Goal: Task Accomplishment & Management: Complete application form

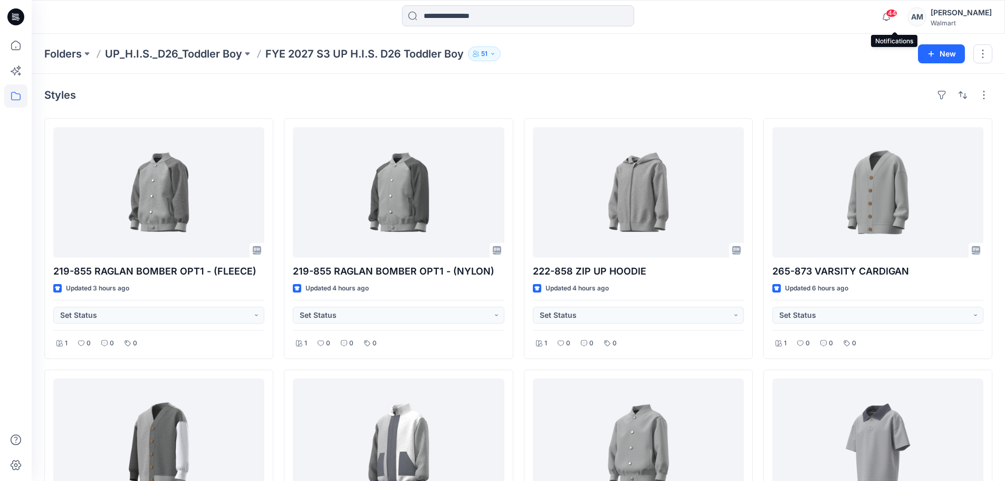
click at [898, 14] on span "44" at bounding box center [892, 13] width 12 height 8
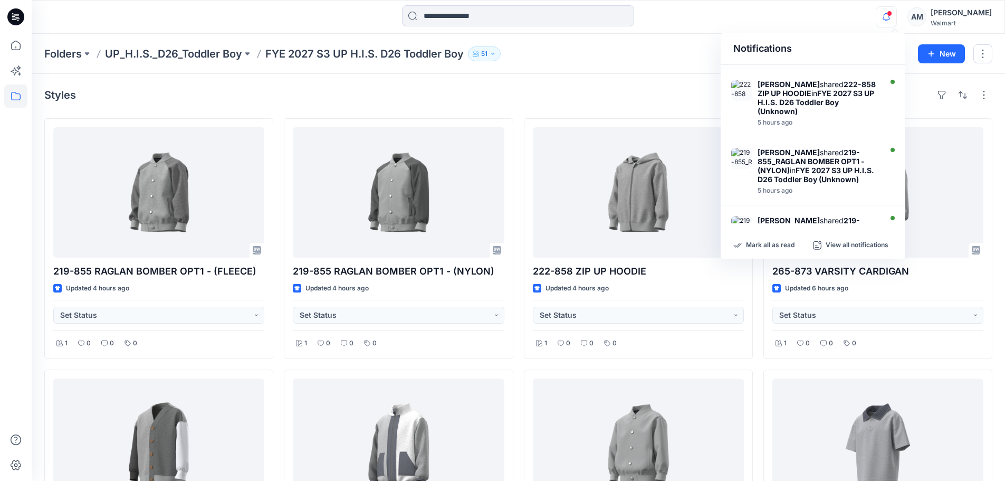
scroll to position [469, 0]
click at [556, 98] on div "Styles" at bounding box center [518, 95] width 948 height 17
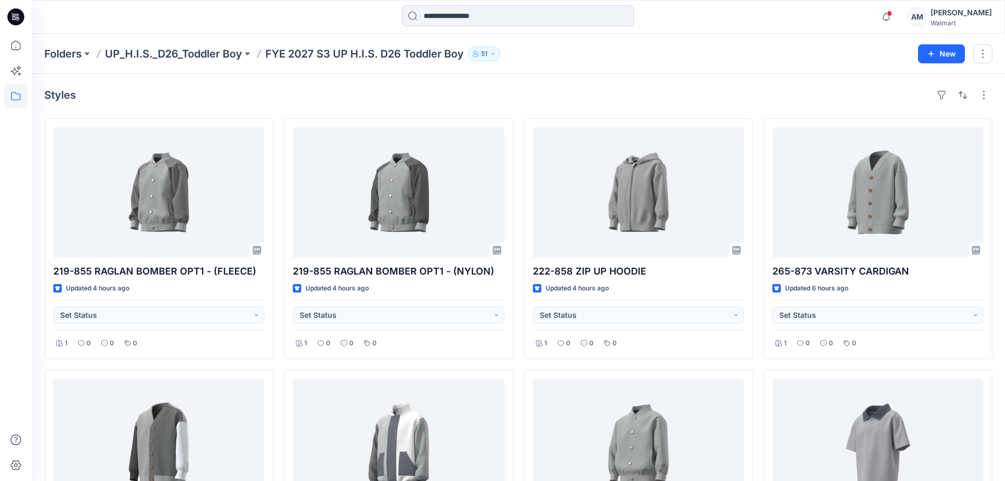
click at [831, 100] on div "Styles" at bounding box center [518, 95] width 948 height 17
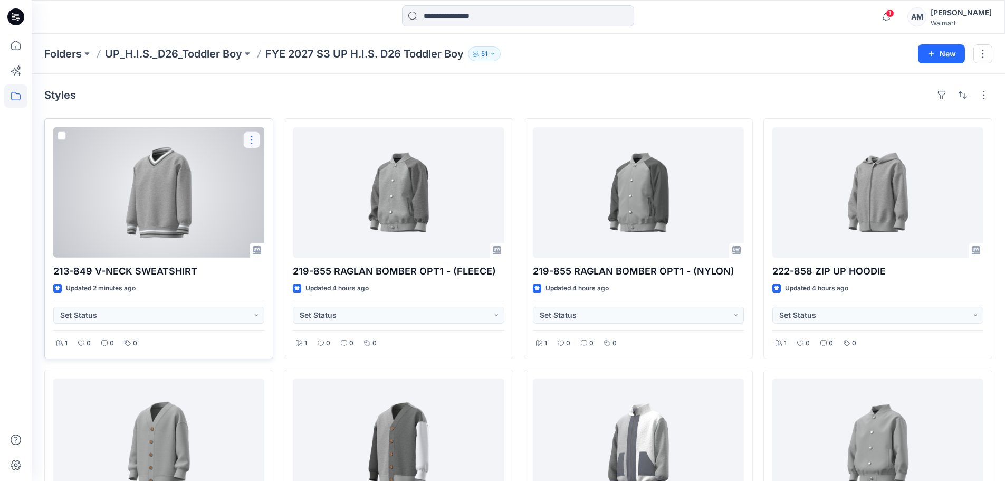
click at [249, 138] on button "button" at bounding box center [251, 139] width 17 height 17
click at [274, 166] on p "Edit" at bounding box center [270, 164] width 13 height 11
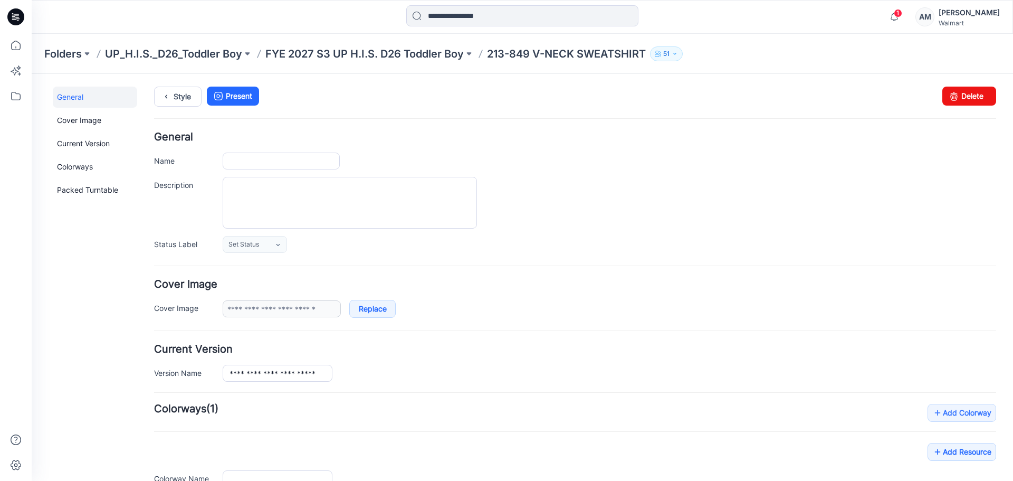
type input "**********"
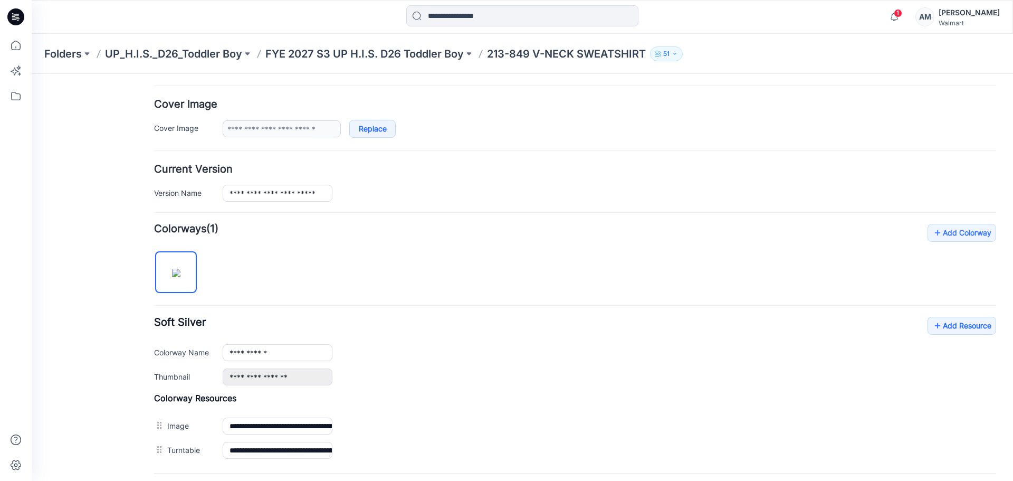
scroll to position [18, 0]
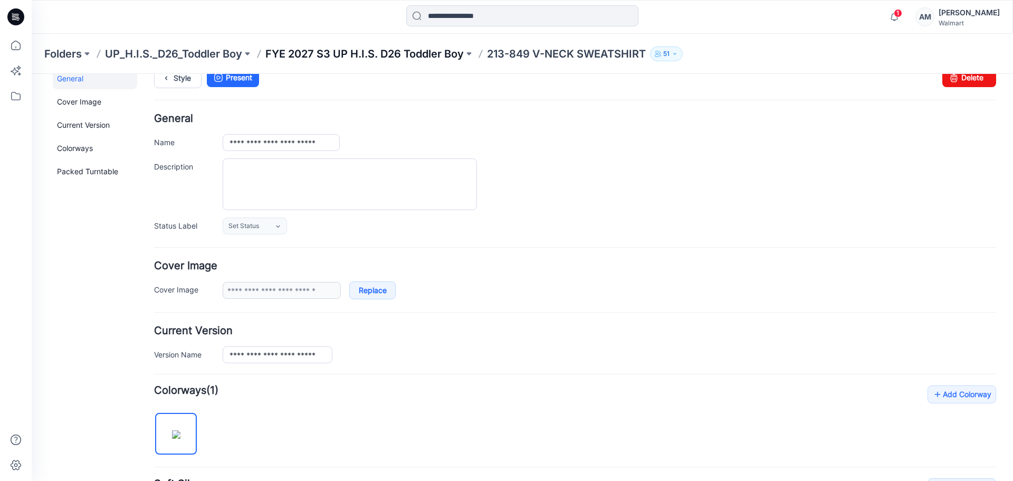
click at [330, 53] on p "FYE 2027 S3 UP H.I.S. D26 Toddler Boy" at bounding box center [364, 53] width 198 height 15
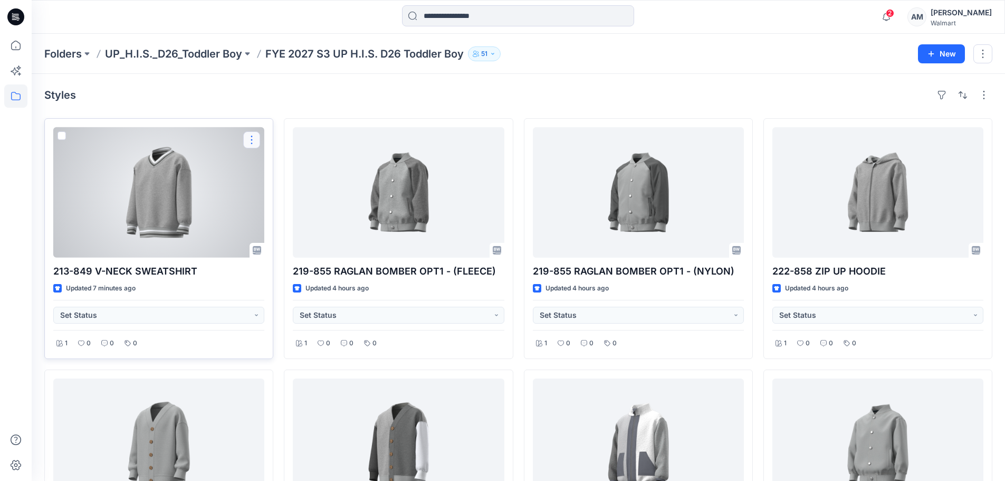
click at [245, 140] on button "button" at bounding box center [251, 139] width 17 height 17
click at [284, 167] on button "Edit" at bounding box center [302, 165] width 114 height 20
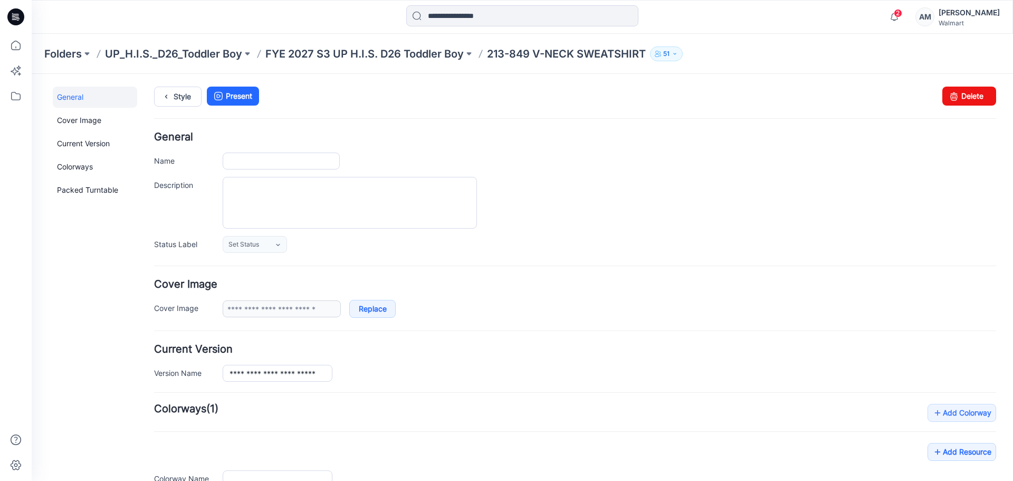
type input "**********"
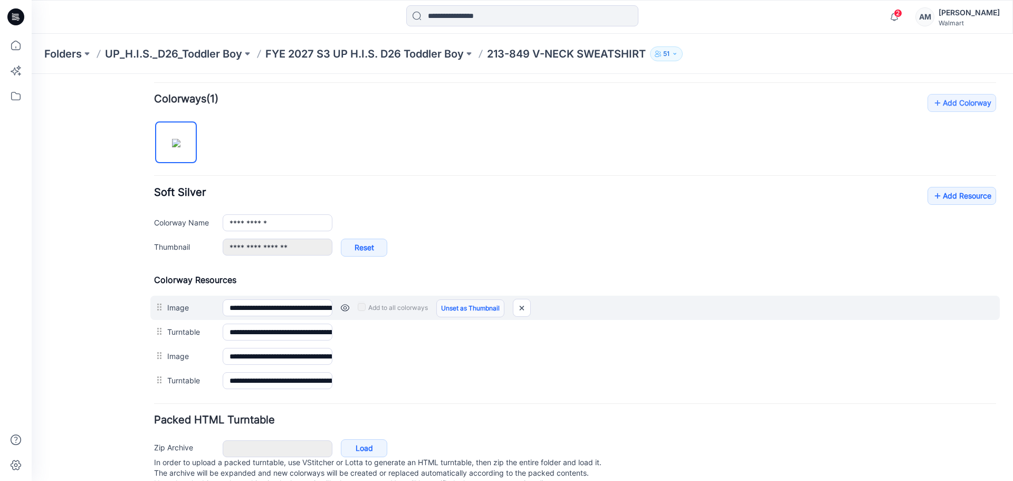
scroll to position [317, 0]
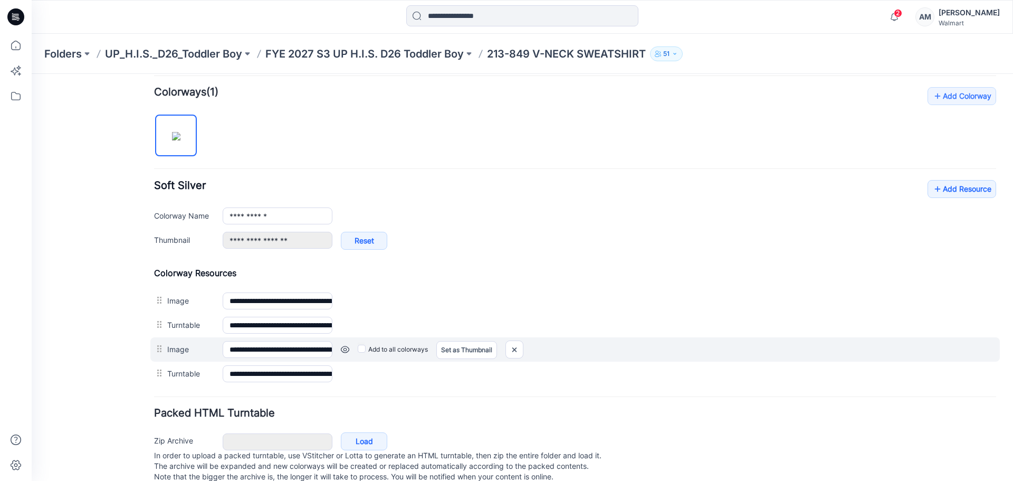
click at [346, 350] on link at bounding box center [345, 349] width 8 height 8
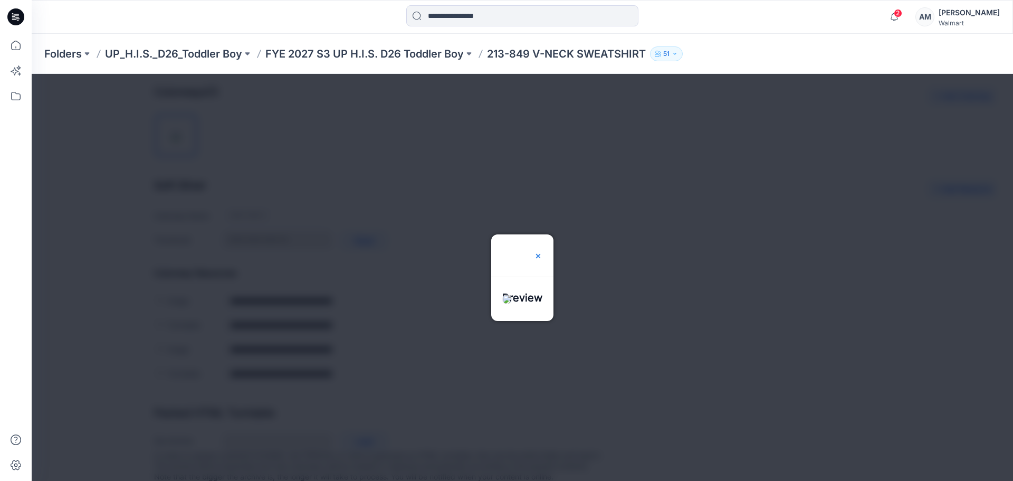
click at [543, 252] on img at bounding box center [538, 256] width 8 height 8
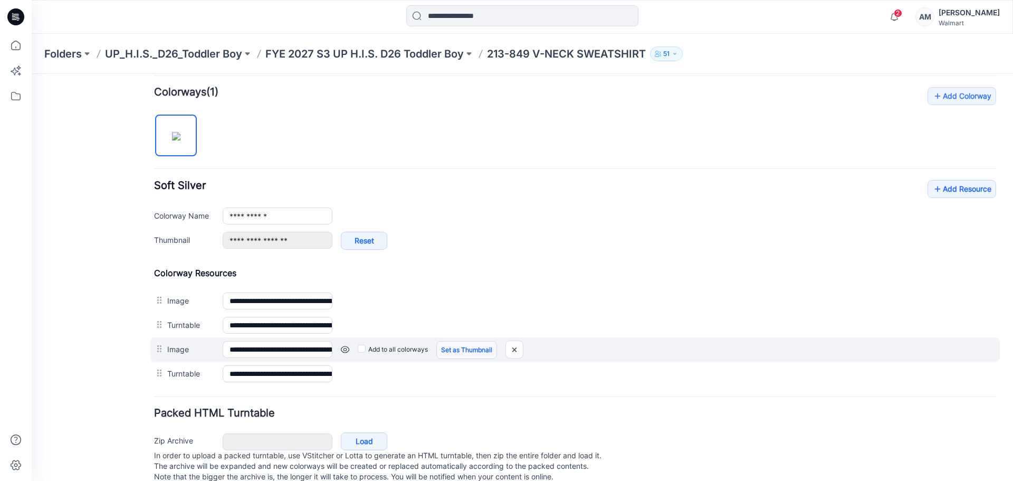
click at [474, 349] on link "Set as Thumbnail" at bounding box center [466, 350] width 61 height 18
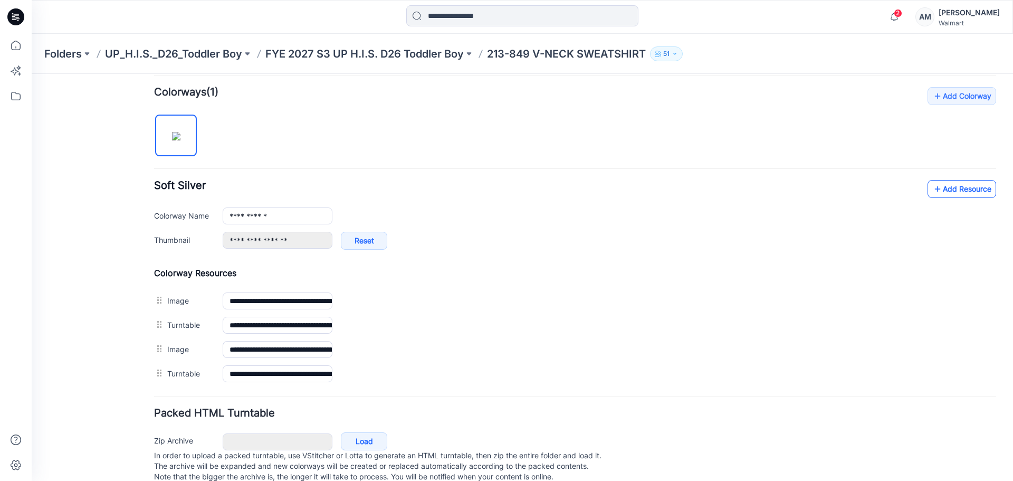
click at [957, 195] on link "Add Resource" at bounding box center [962, 189] width 69 height 18
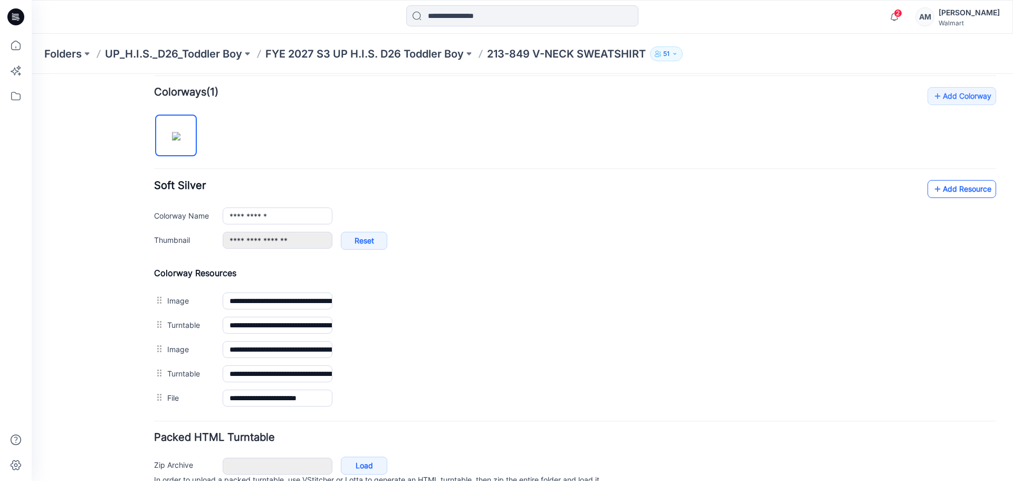
click at [946, 193] on link "Add Resource" at bounding box center [962, 189] width 69 height 18
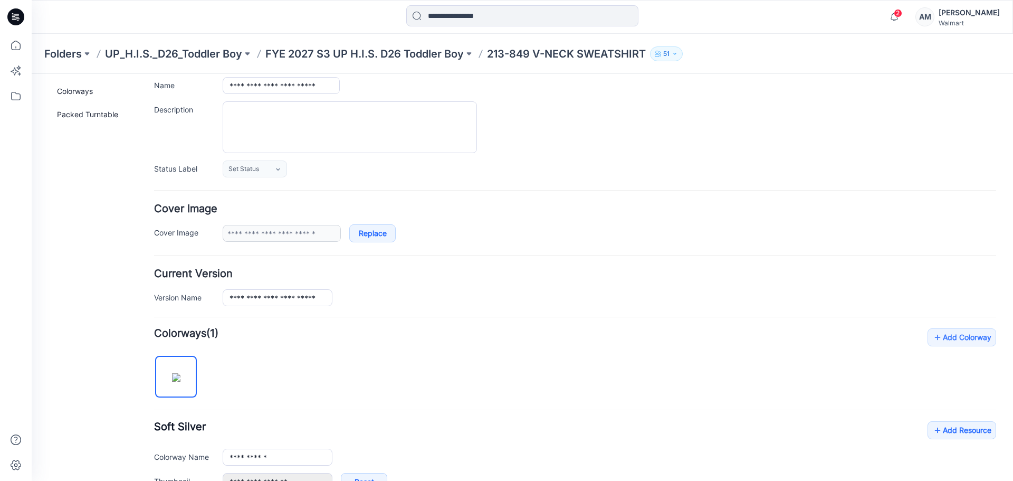
scroll to position [0, 0]
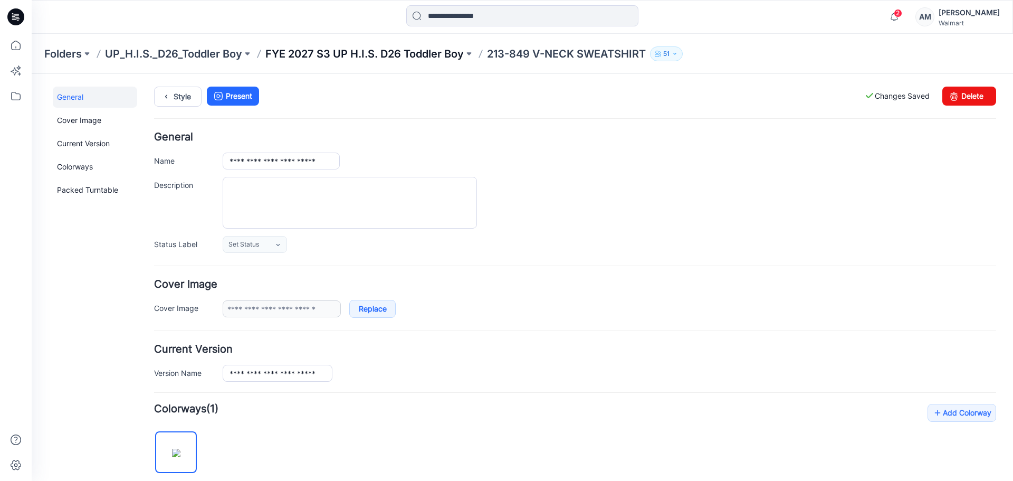
click at [349, 59] on p "FYE 2027 S3 UP H.I.S. D26 Toddler Boy" at bounding box center [364, 53] width 198 height 15
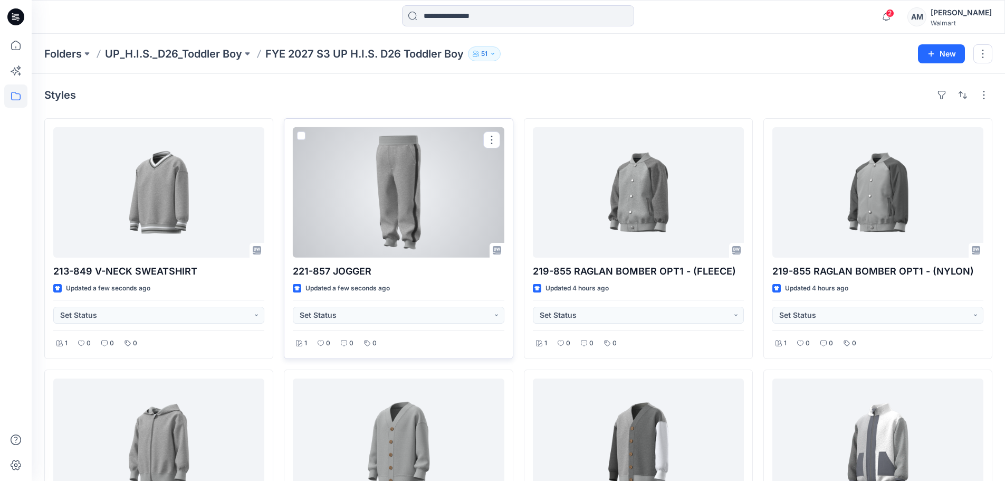
click at [433, 221] on div at bounding box center [398, 192] width 211 height 130
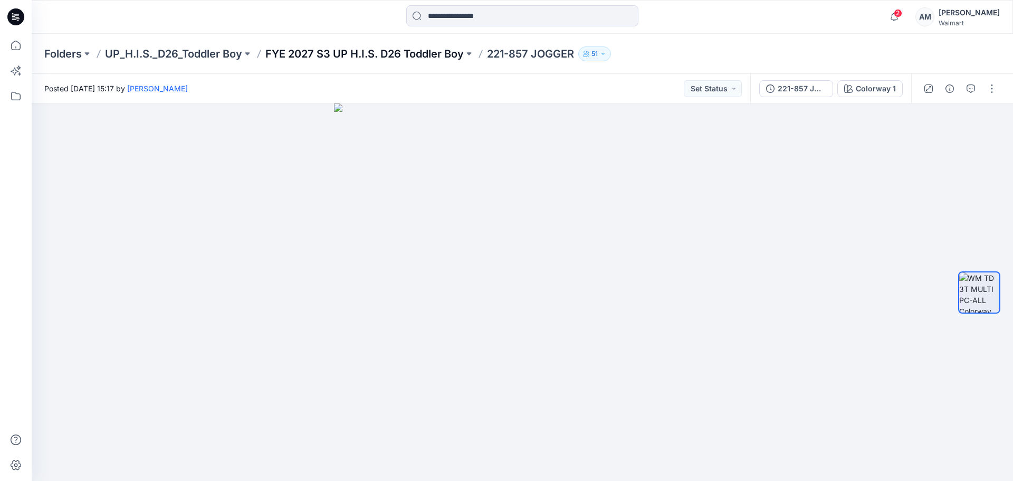
click at [322, 50] on p "FYE 2027 S3 UP H.I.S. D26 Toddler Boy" at bounding box center [364, 53] width 198 height 15
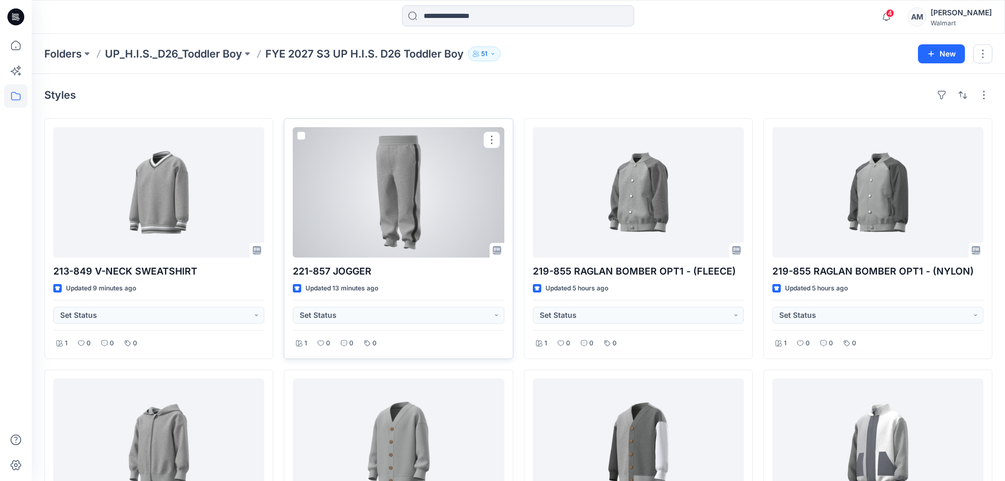
click at [455, 215] on div at bounding box center [398, 192] width 211 height 130
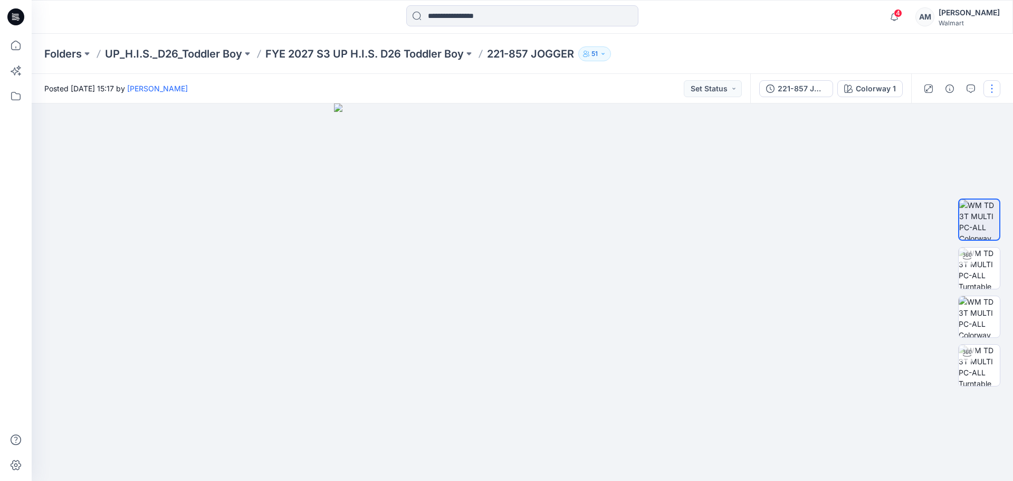
click at [989, 88] on button "button" at bounding box center [992, 88] width 17 height 17
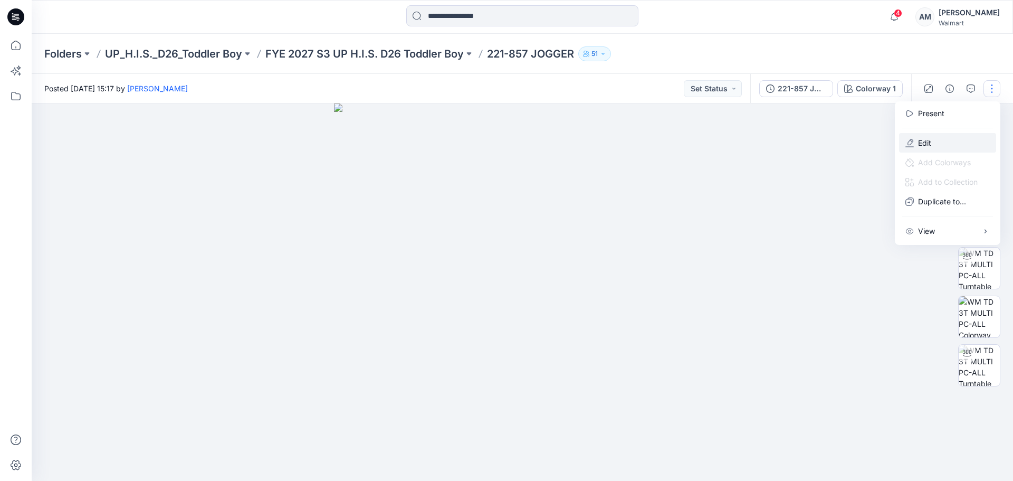
click at [933, 147] on button "Edit" at bounding box center [947, 143] width 97 height 20
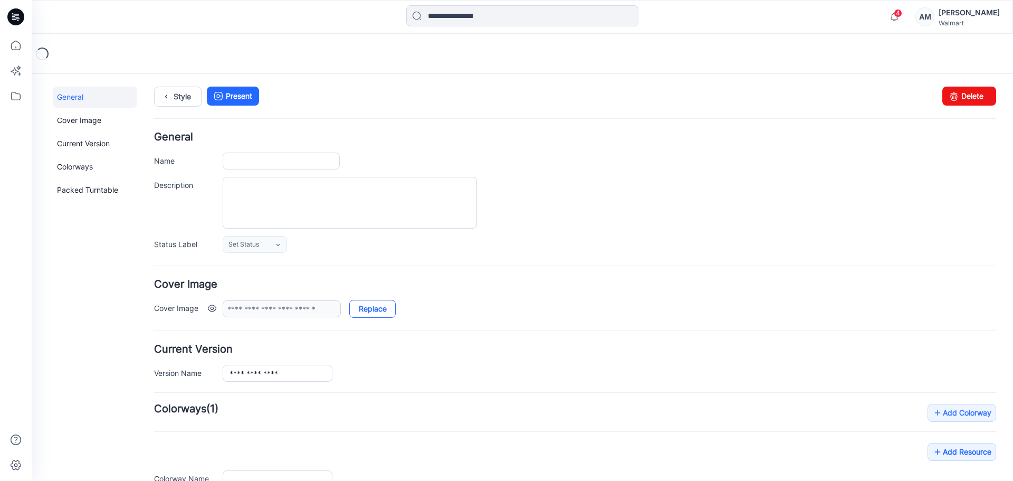
type input "**********"
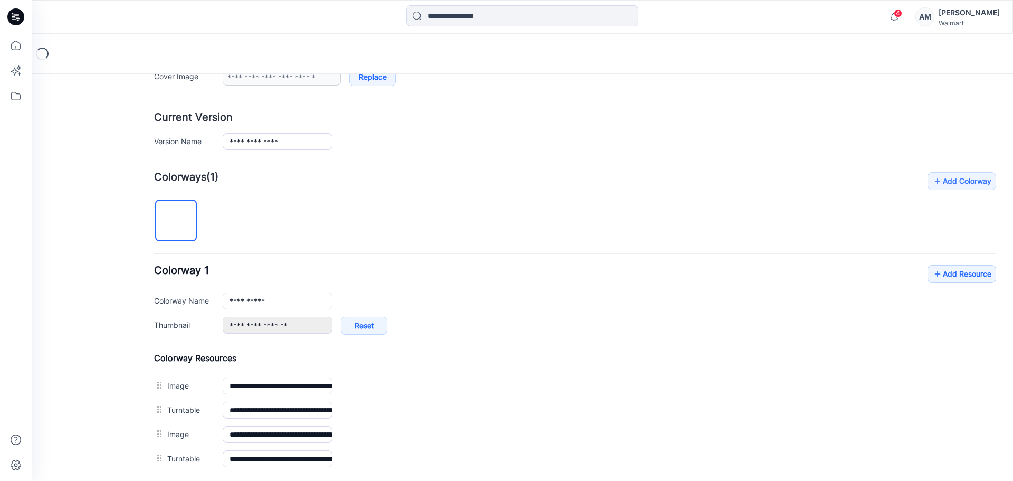
scroll to position [317, 0]
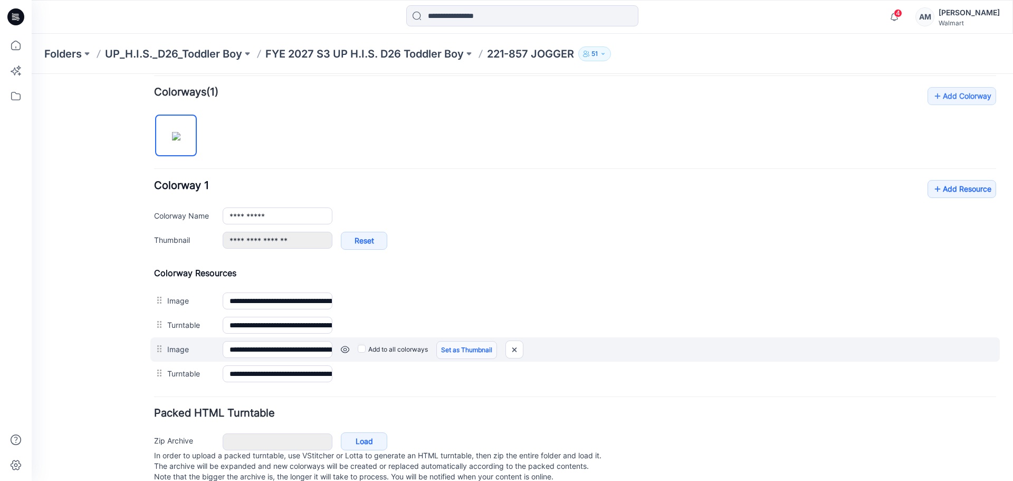
click at [477, 353] on link "Set as Thumbnail" at bounding box center [466, 350] width 61 height 18
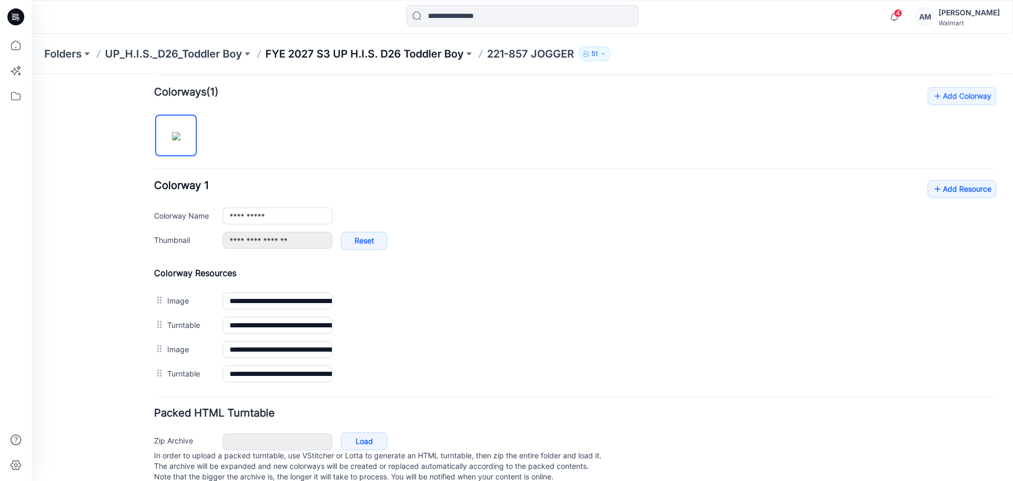
click at [404, 55] on p "FYE 2027 S3 UP H.I.S. D26 Toddler Boy" at bounding box center [364, 53] width 198 height 15
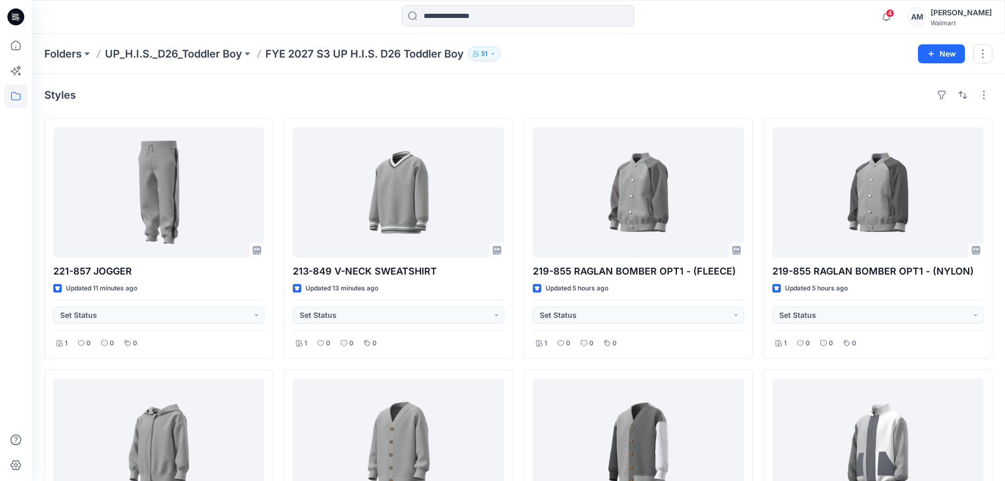
click at [822, 100] on div "Styles" at bounding box center [518, 95] width 948 height 17
click at [839, 90] on div "Styles" at bounding box center [518, 95] width 948 height 17
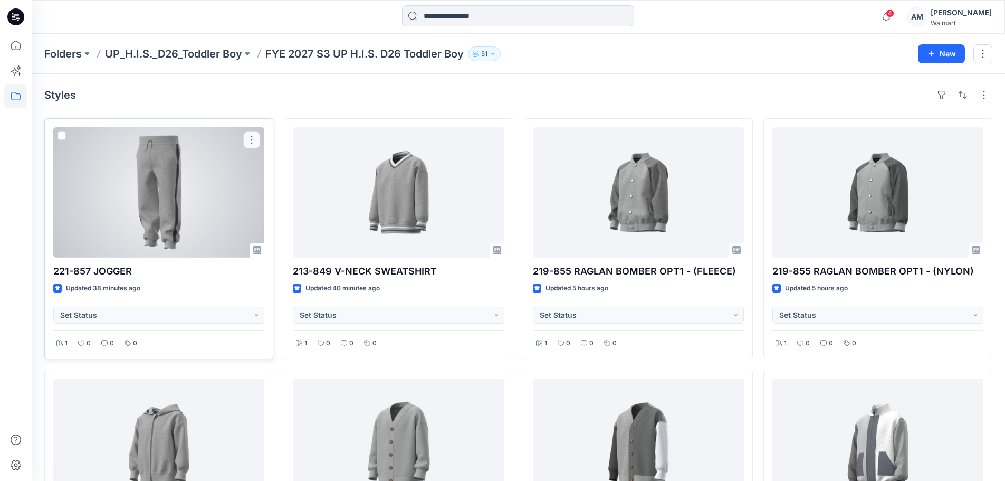
click at [253, 142] on button "button" at bounding box center [251, 139] width 17 height 17
click at [294, 162] on button "Edit" at bounding box center [302, 165] width 114 height 20
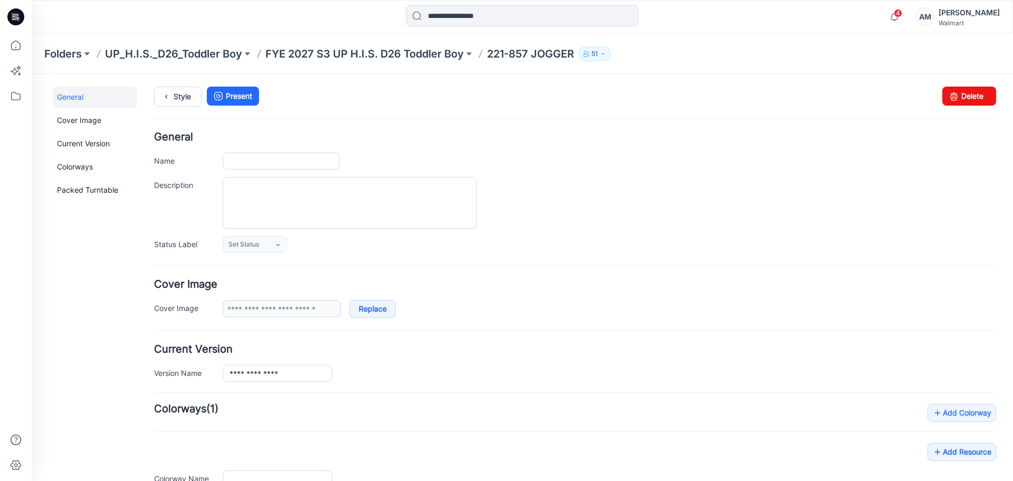
type input "**********"
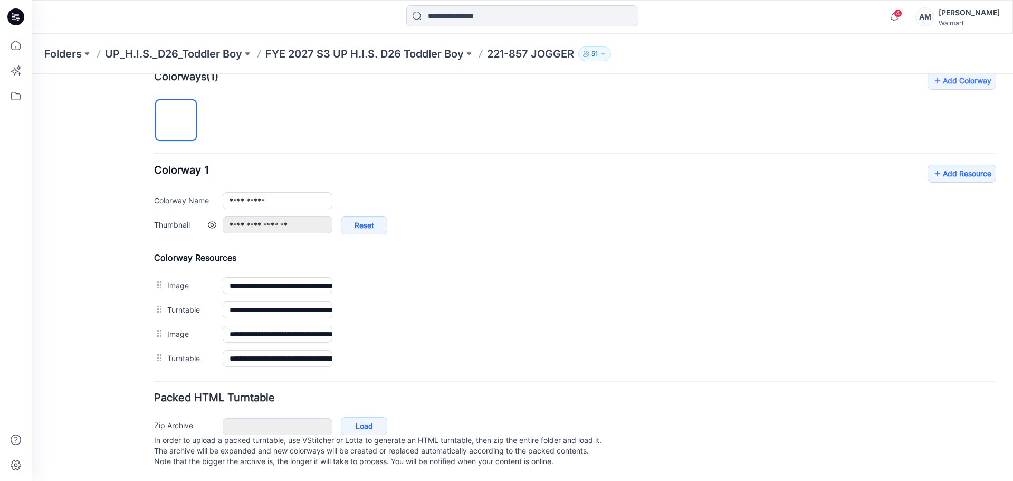
scroll to position [342, 0]
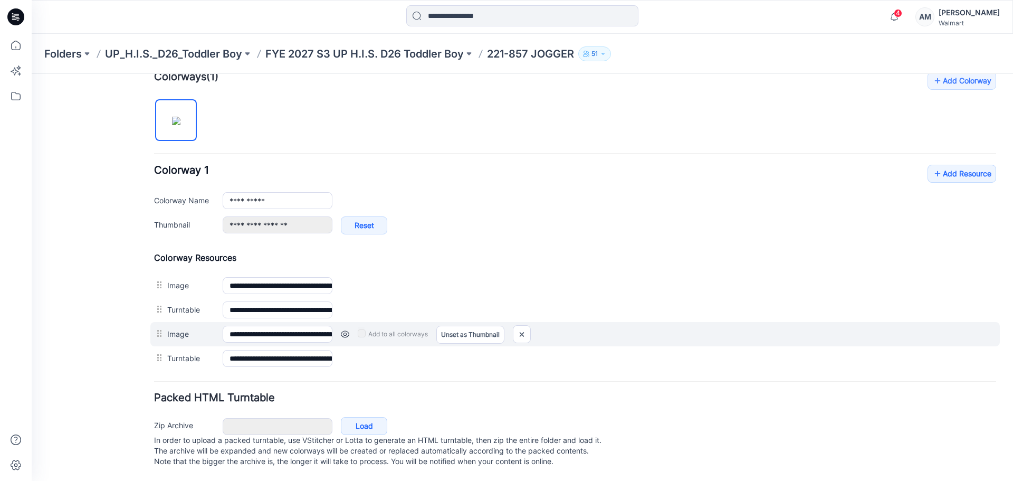
click at [346, 330] on link at bounding box center [345, 334] width 8 height 8
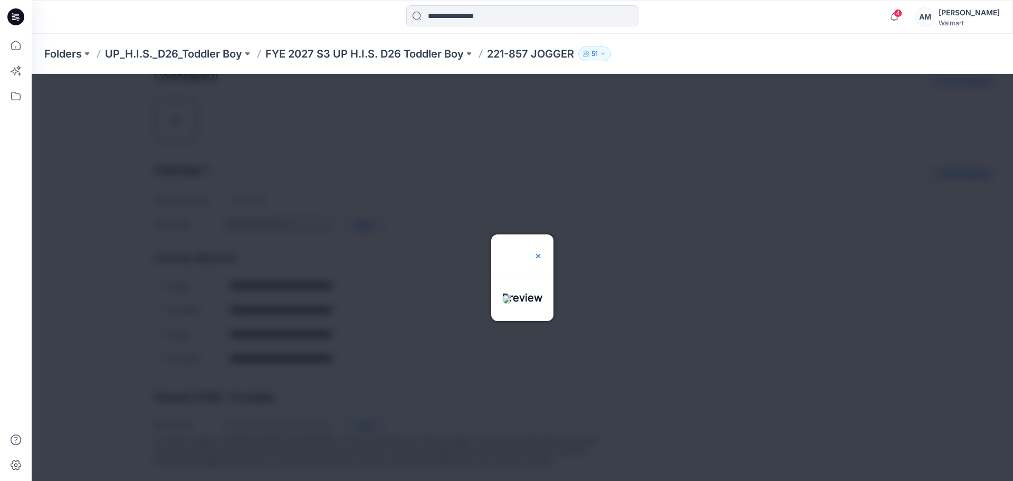
click at [543, 252] on img at bounding box center [538, 256] width 8 height 8
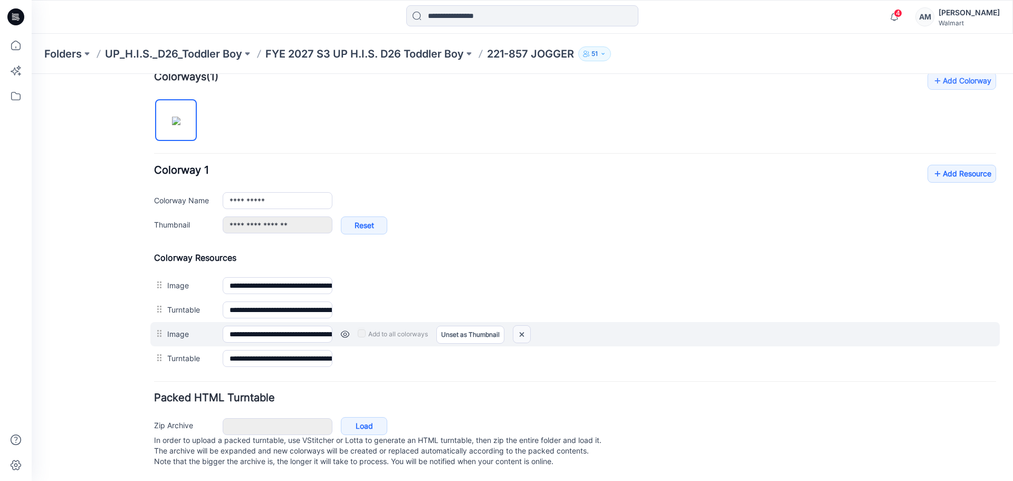
click at [520, 326] on img at bounding box center [521, 334] width 17 height 17
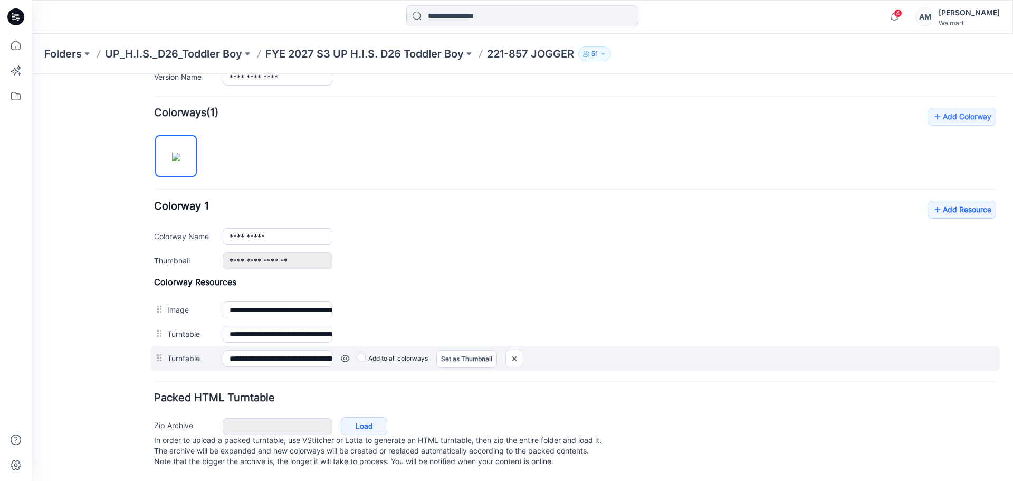
scroll to position [307, 0]
click at [513, 350] on img at bounding box center [514, 358] width 17 height 17
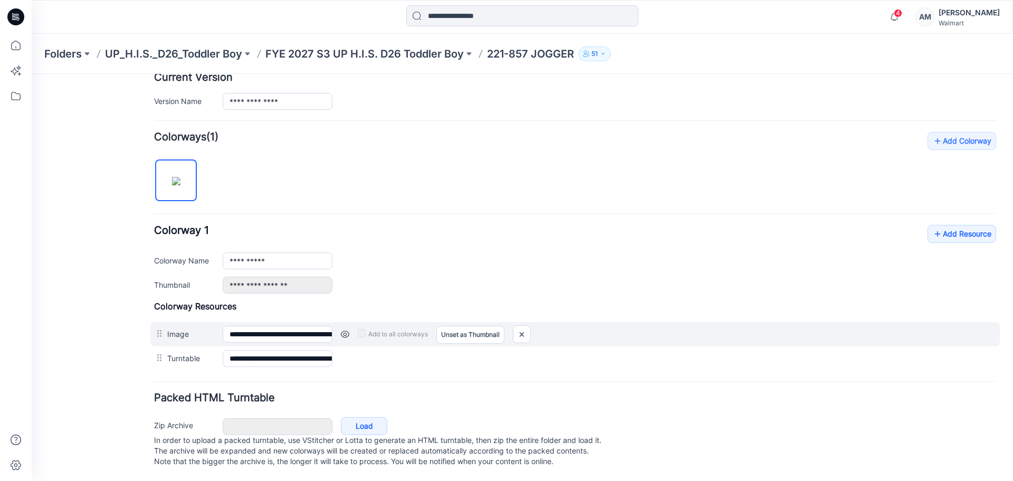
scroll to position [282, 0]
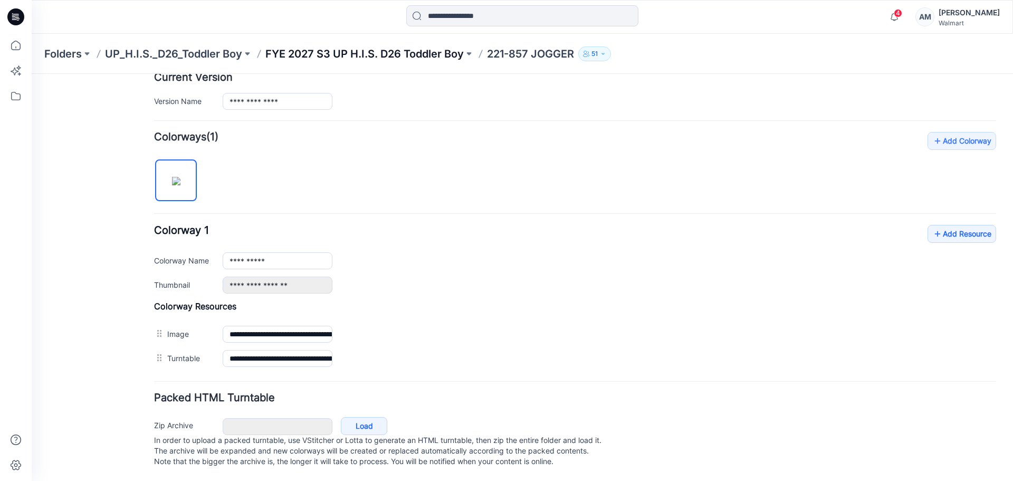
click at [372, 53] on p "FYE 2027 S3 UP H.I.S. D26 Toddler Boy" at bounding box center [364, 53] width 198 height 15
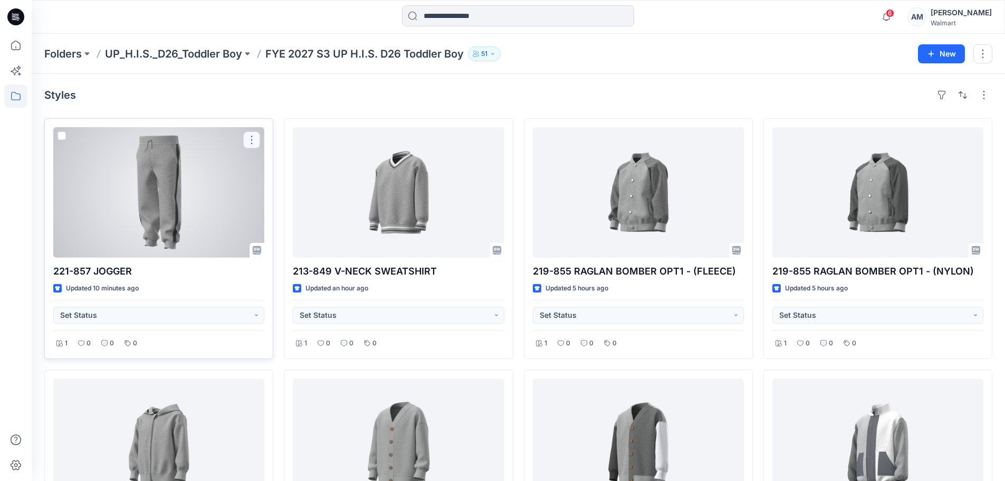
click at [251, 141] on button "button" at bounding box center [251, 139] width 17 height 17
click at [275, 159] on p "Edit" at bounding box center [270, 164] width 13 height 11
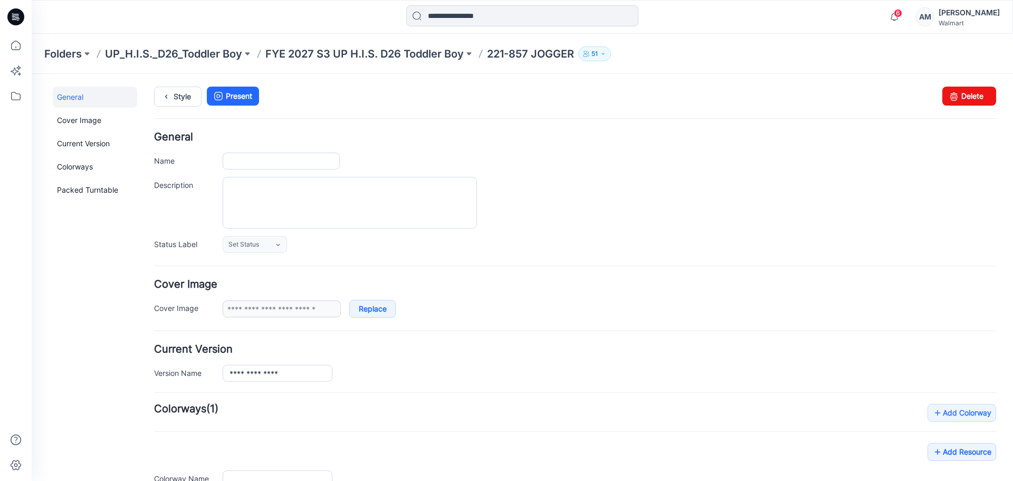
type input "**********"
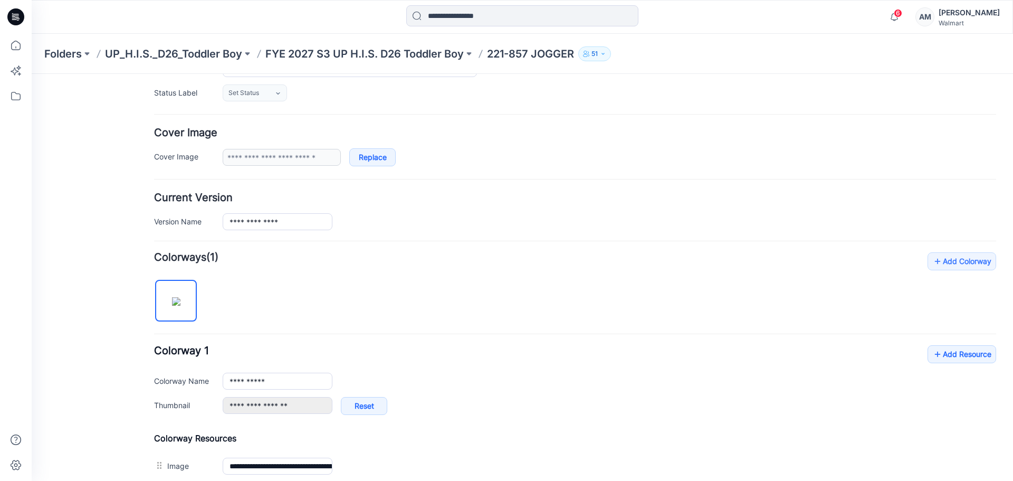
scroll to position [391, 0]
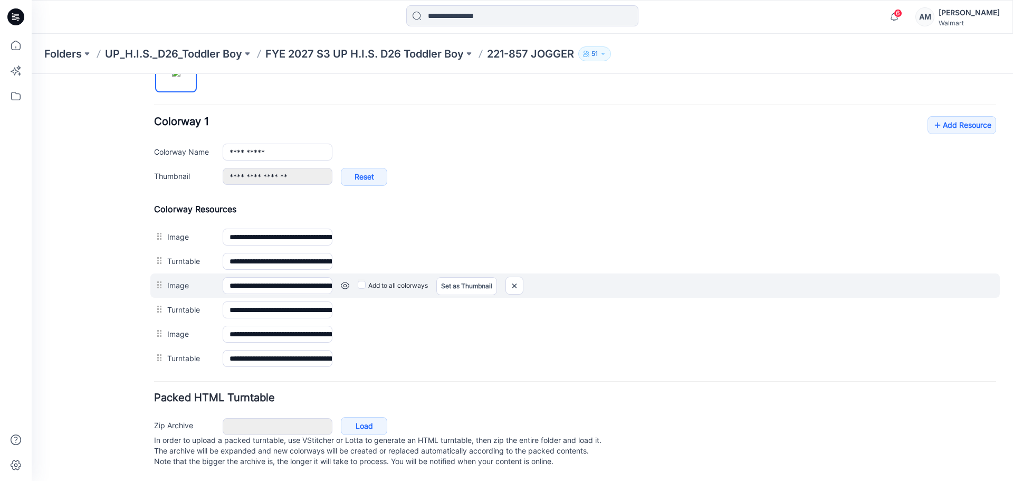
click at [345, 281] on link at bounding box center [345, 285] width 8 height 8
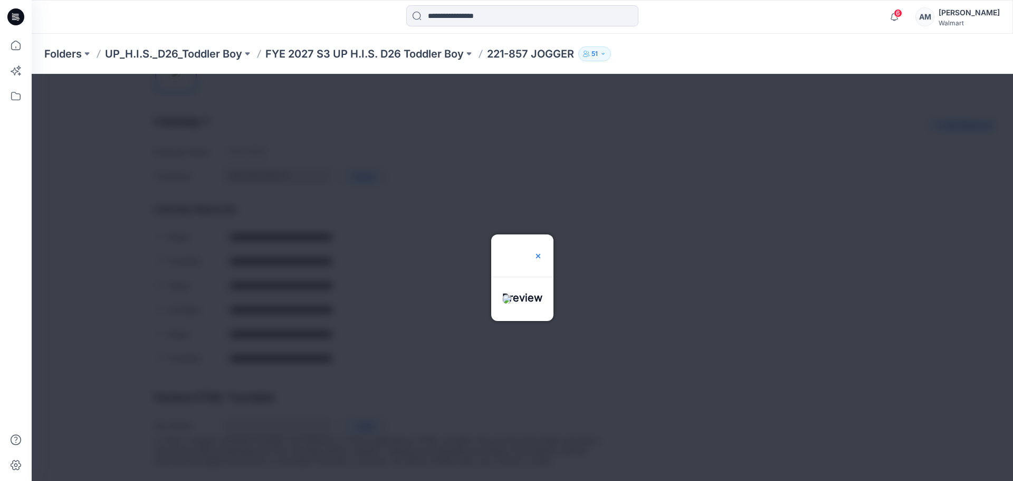
click at [543, 252] on img at bounding box center [538, 256] width 8 height 8
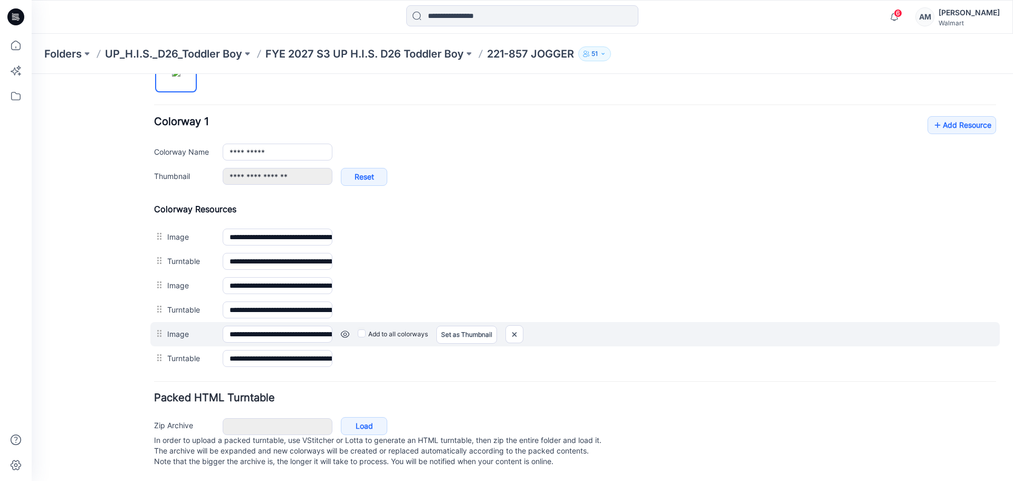
click at [345, 330] on link at bounding box center [345, 334] width 8 height 8
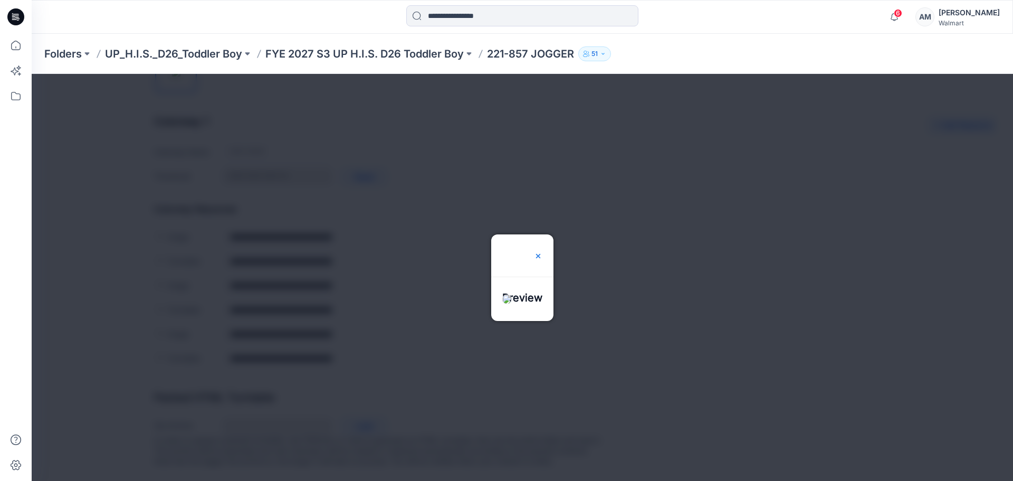
click at [543, 252] on img at bounding box center [538, 256] width 8 height 8
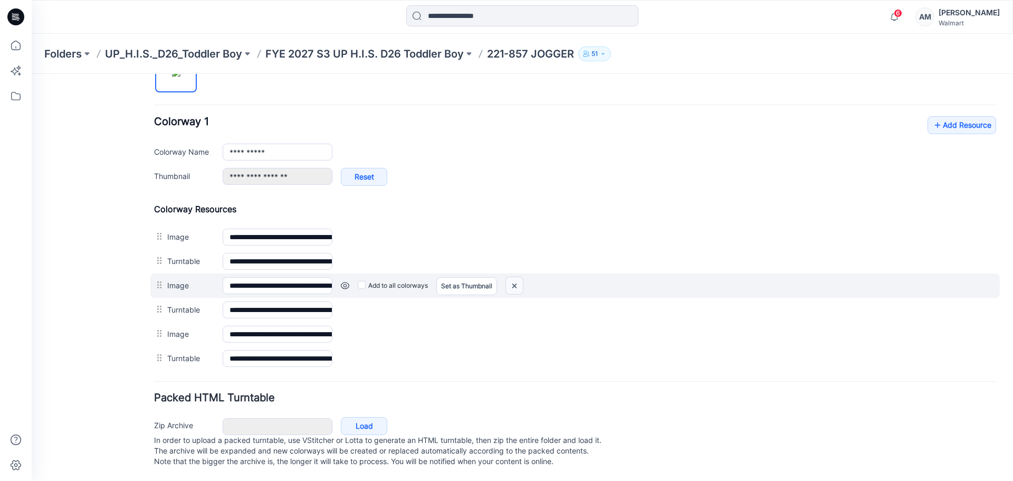
click at [519, 277] on img at bounding box center [514, 285] width 17 height 17
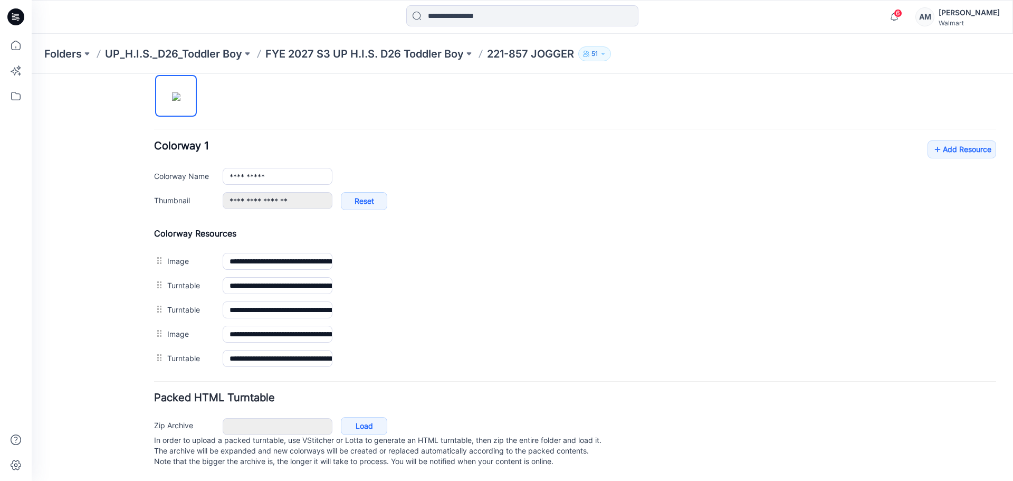
scroll to position [367, 0]
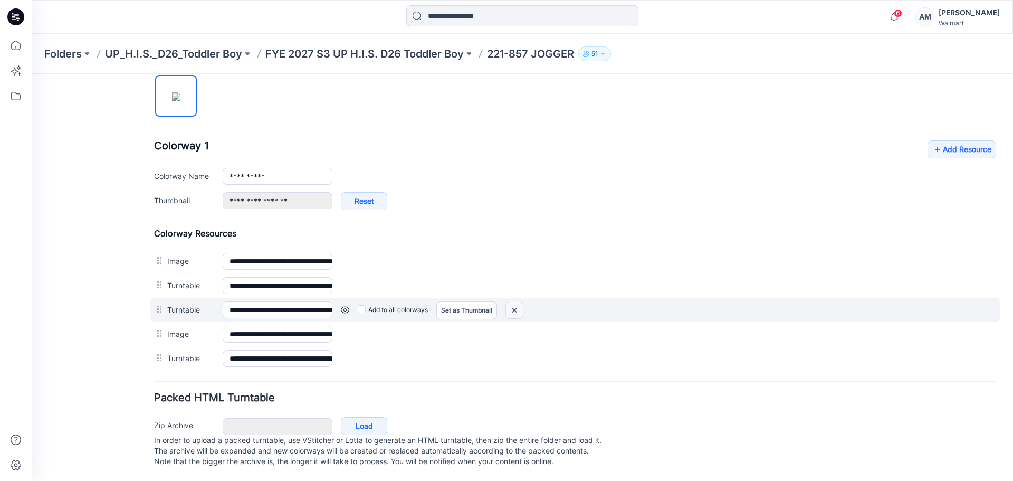
click at [516, 301] on img at bounding box center [514, 309] width 17 height 17
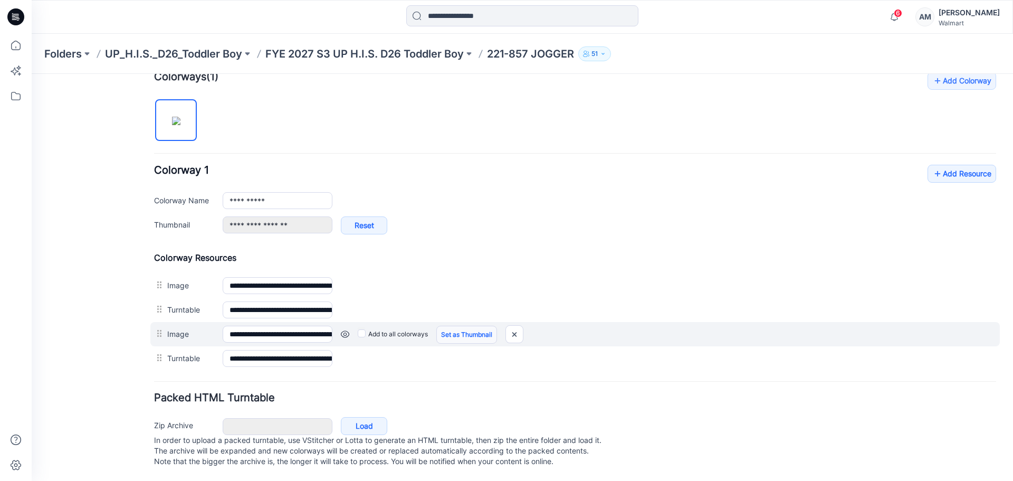
click at [465, 326] on link "Set as Thumbnail" at bounding box center [466, 335] width 61 height 18
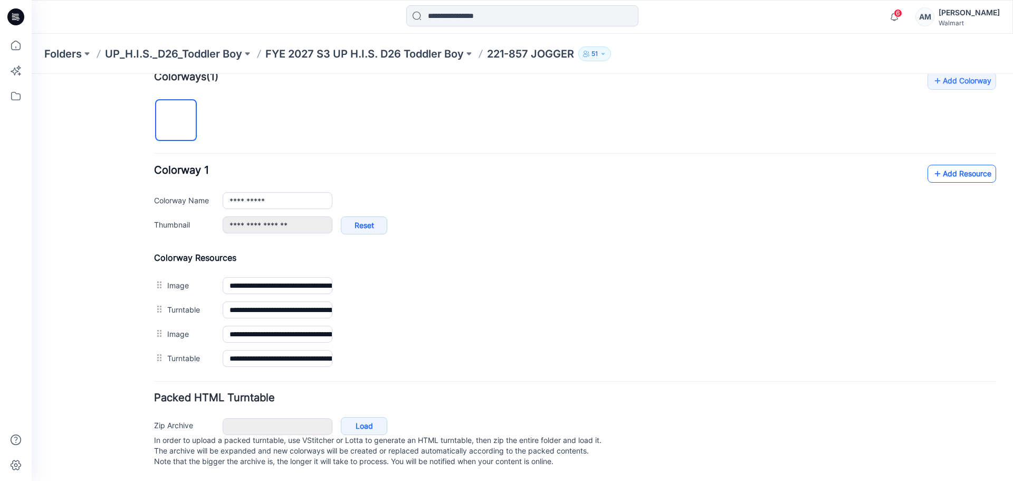
click at [963, 168] on link "Add Resource" at bounding box center [962, 174] width 69 height 18
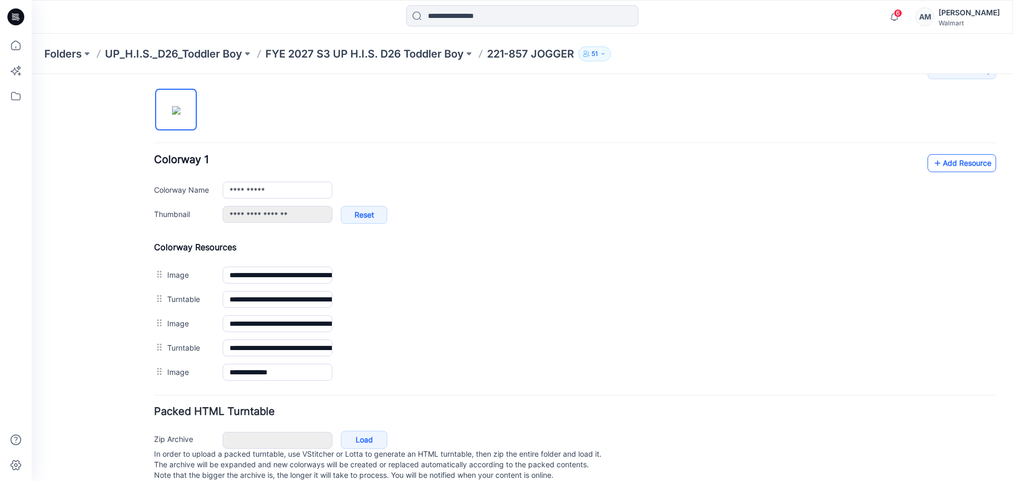
click at [952, 166] on link "Add Resource" at bounding box center [962, 163] width 69 height 18
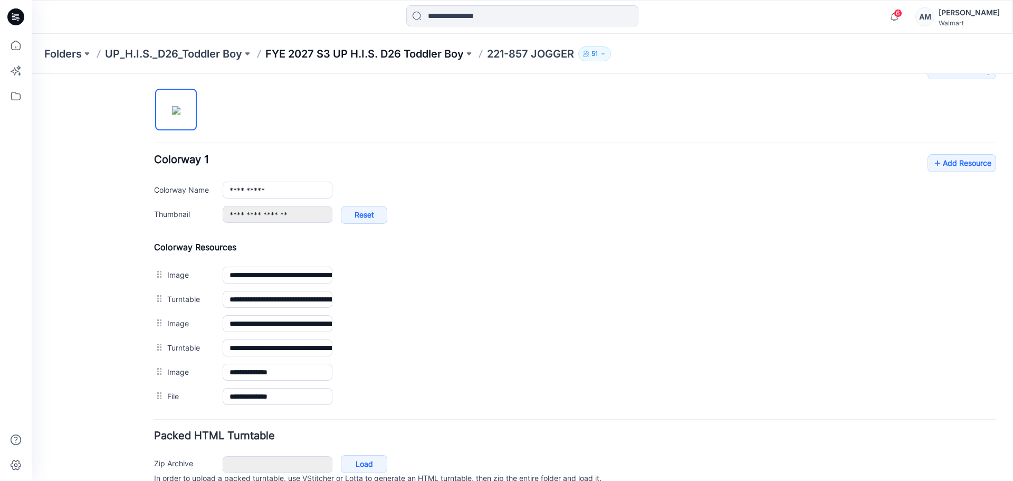
click at [378, 58] on p "FYE 2027 S3 UP H.I.S. D26 Toddler Boy" at bounding box center [364, 53] width 198 height 15
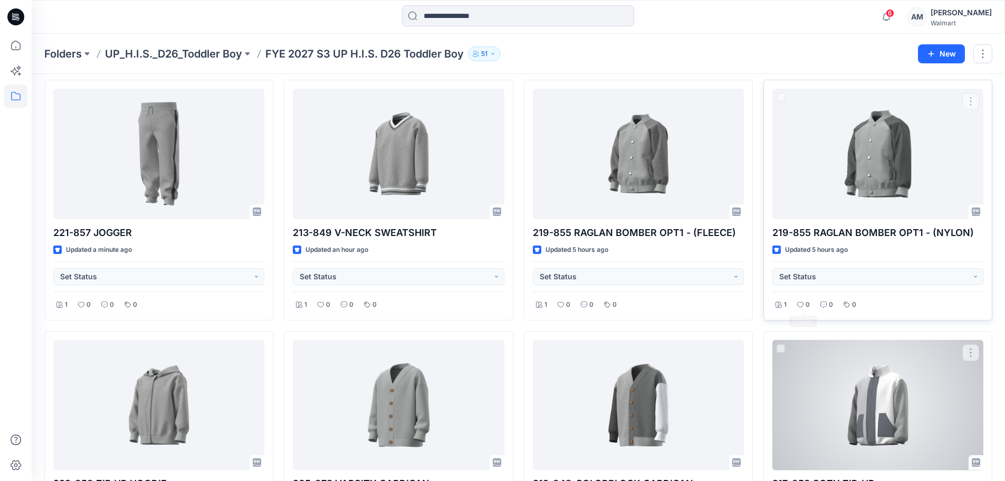
scroll to position [106, 0]
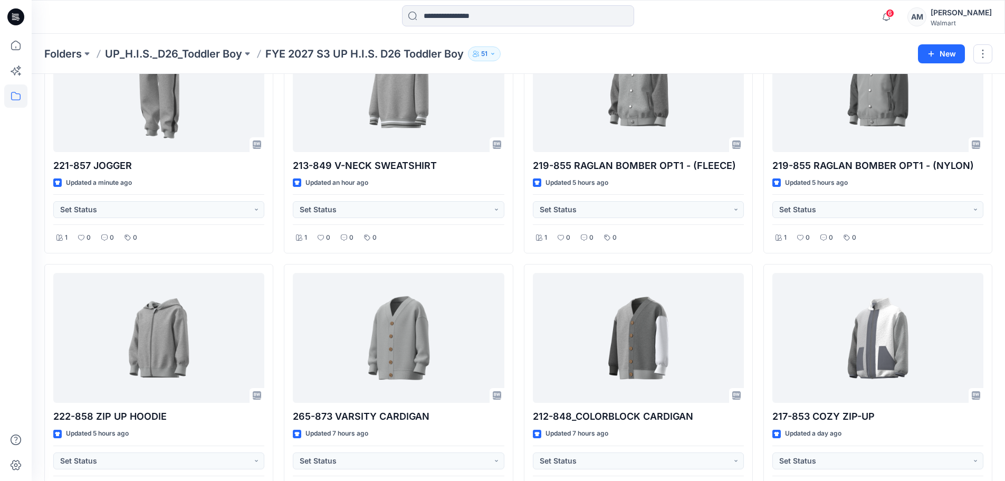
click at [854, 15] on div "6 Notifications Your style 221-857 JOGGER is ready 10 minutes ago Your style 22…" at bounding box center [518, 16] width 973 height 23
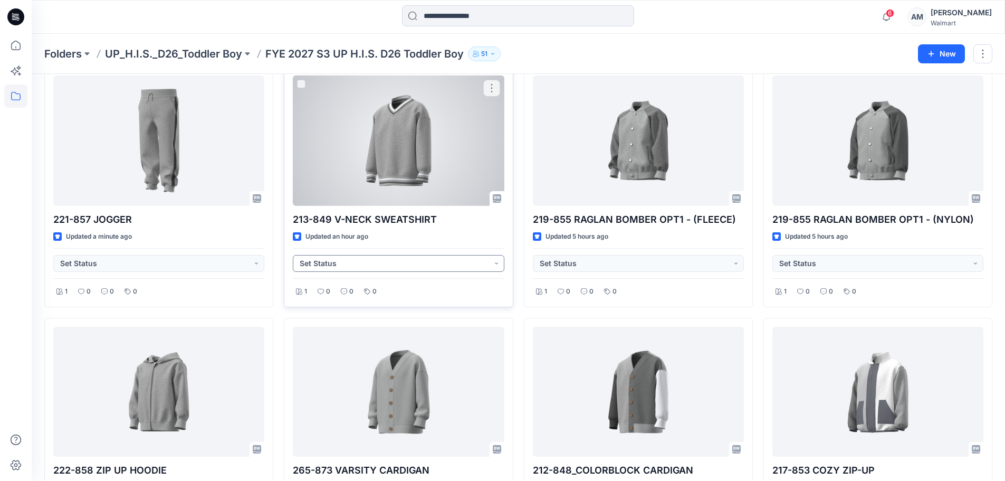
scroll to position [0, 0]
